Goal: Navigation & Orientation: Find specific page/section

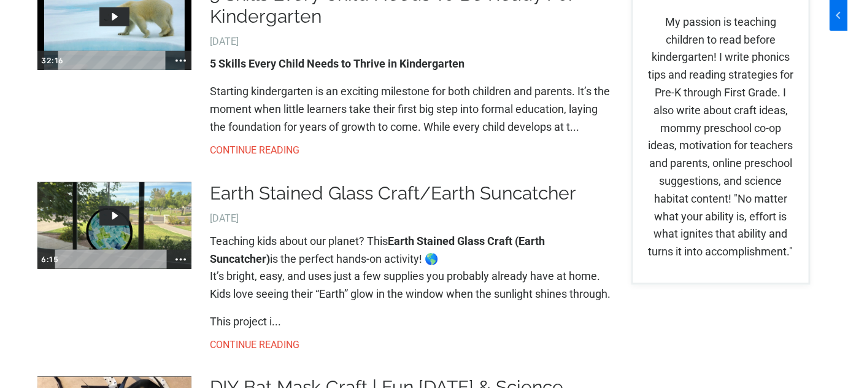
scroll to position [390, 0]
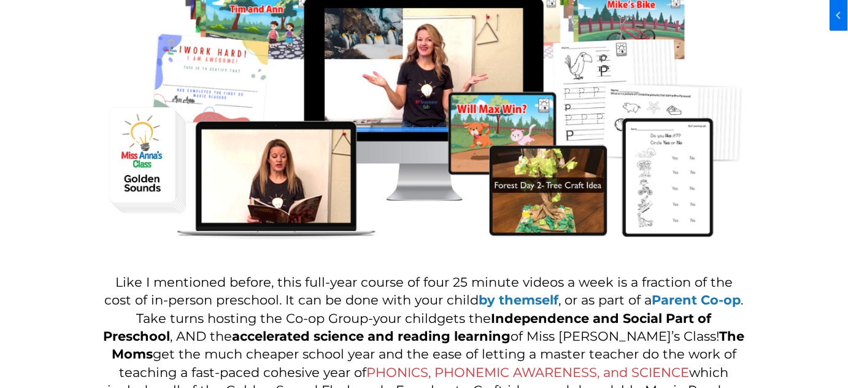
scroll to position [1338, 0]
